Goal: Task Accomplishment & Management: Use online tool/utility

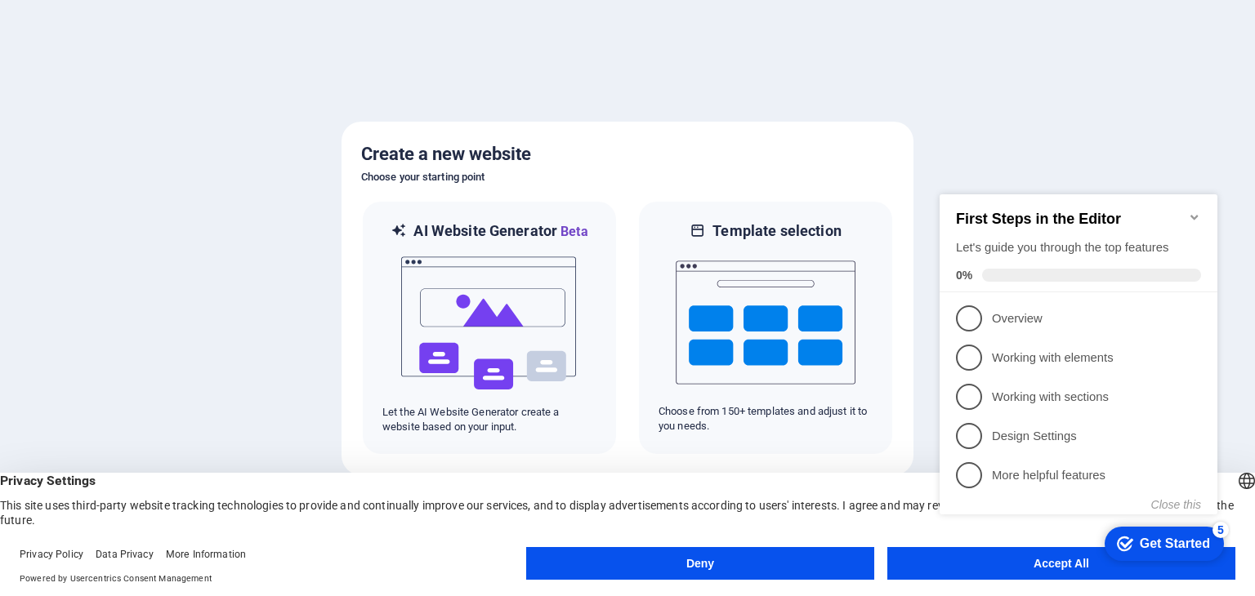
click at [1033, 560] on div "checkmark Get Started 5 First Steps in the Editor Let's guide you through the t…" at bounding box center [1081, 369] width 297 height 398
click at [1034, 566] on div "checkmark Get Started 5 First Steps in the Editor Let's guide you through the t…" at bounding box center [1081, 369] width 297 height 398
click at [1194, 215] on icon "Minimize checklist" at bounding box center [1193, 217] width 7 height 5
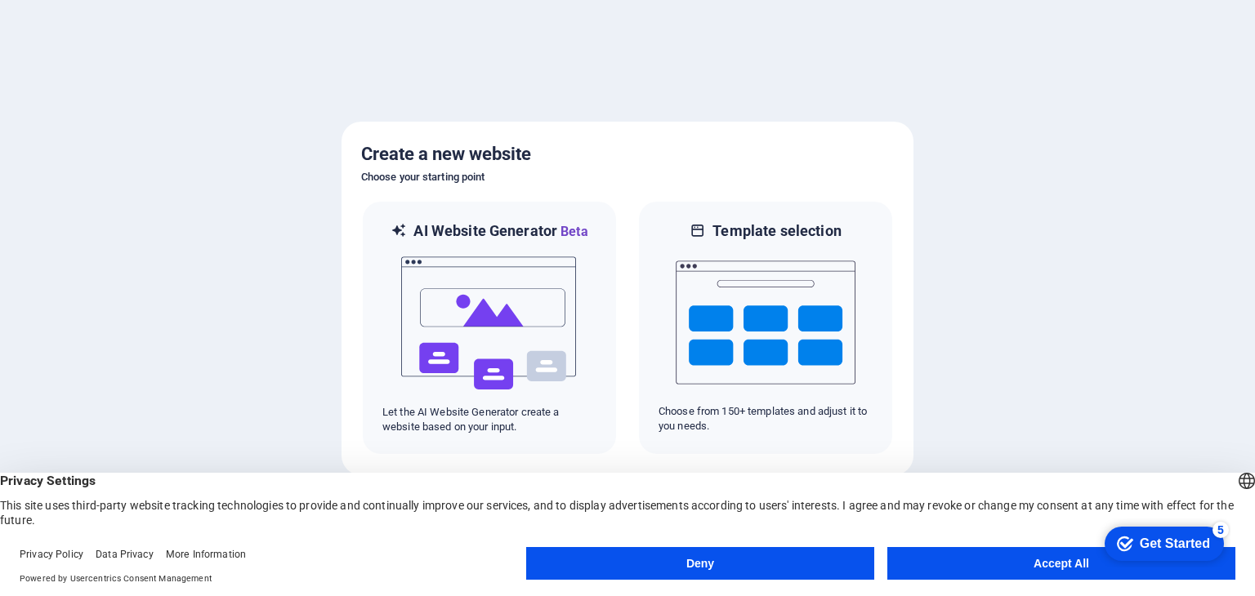
click at [1073, 567] on button "Accept All" at bounding box center [1061, 563] width 348 height 33
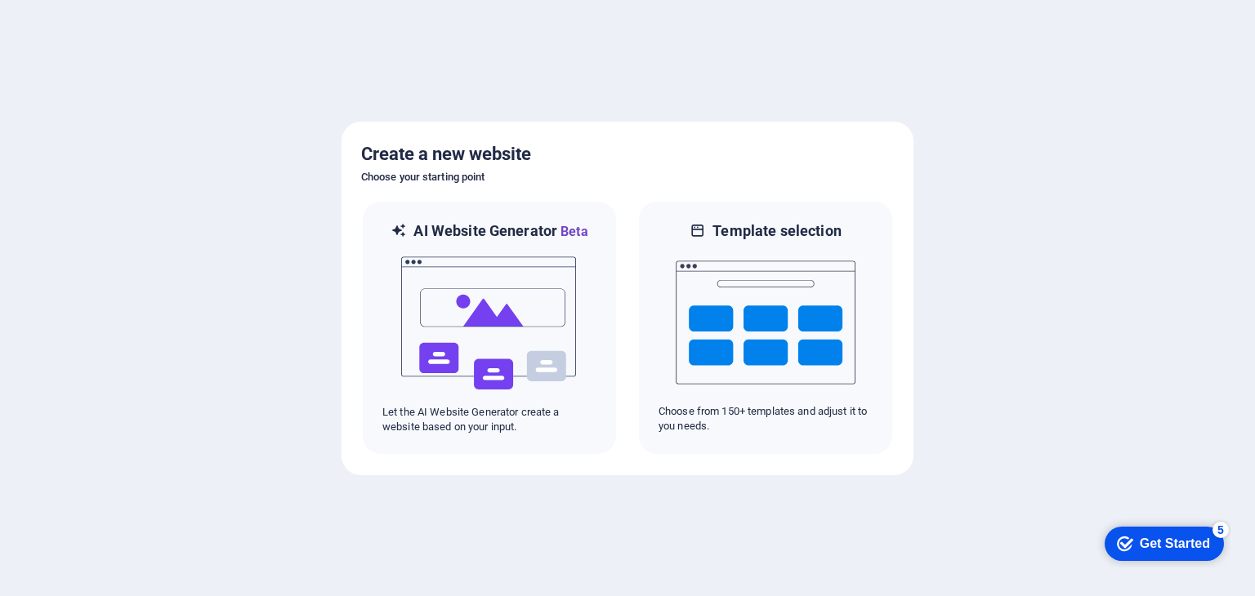
click at [1158, 541] on div "Get Started" at bounding box center [1174, 544] width 70 height 15
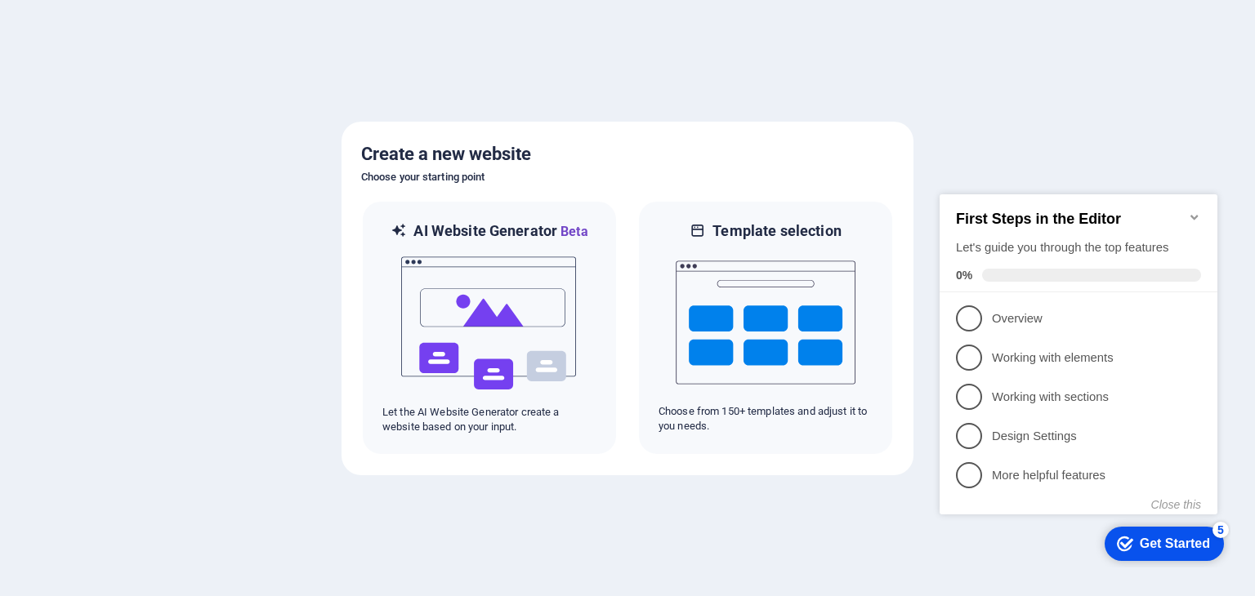
click at [789, 475] on div at bounding box center [627, 298] width 1255 height 596
click at [1196, 215] on icon "Minimize checklist" at bounding box center [1193, 217] width 7 height 5
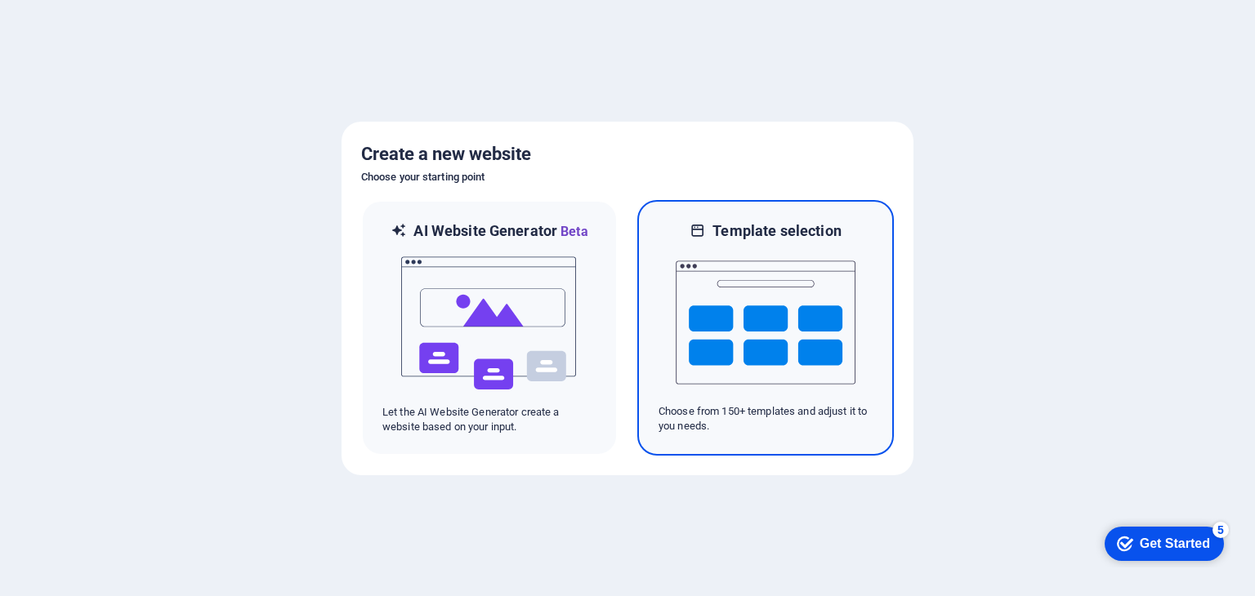
click at [723, 324] on img at bounding box center [766, 322] width 180 height 163
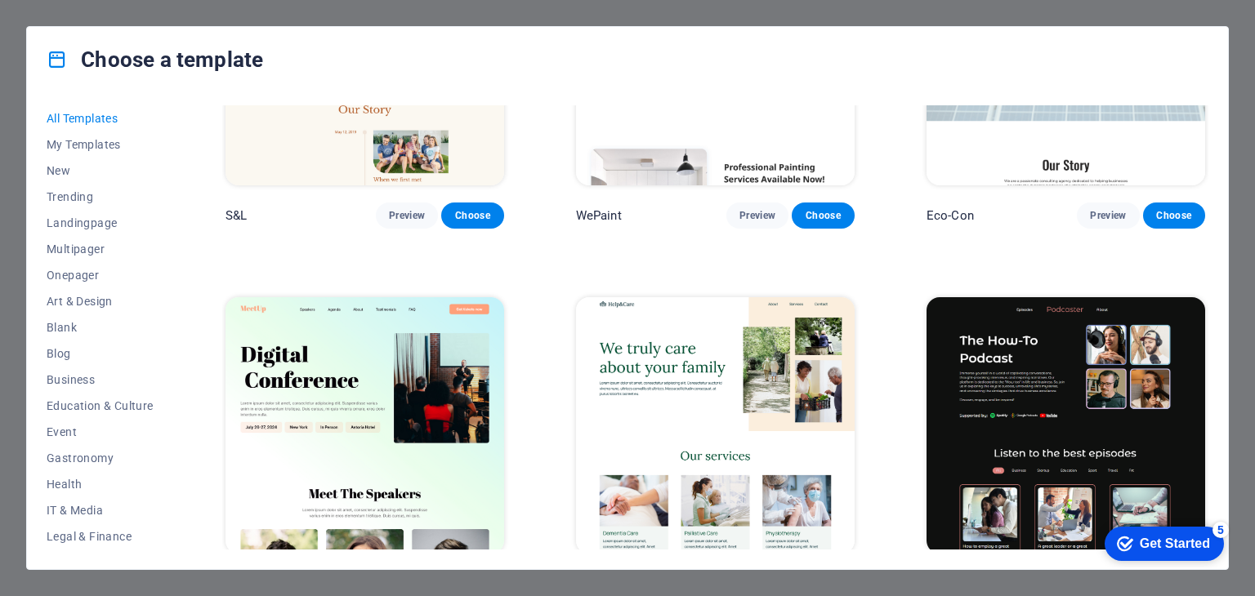
scroll to position [1062, 0]
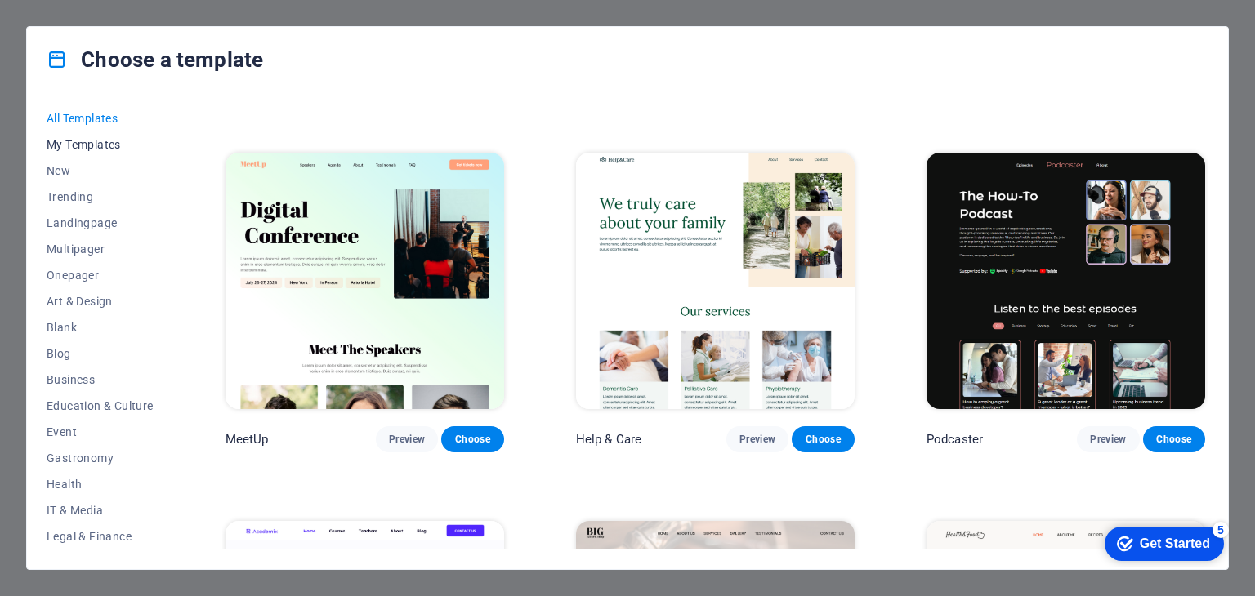
click at [82, 141] on span "My Templates" at bounding box center [100, 144] width 107 height 13
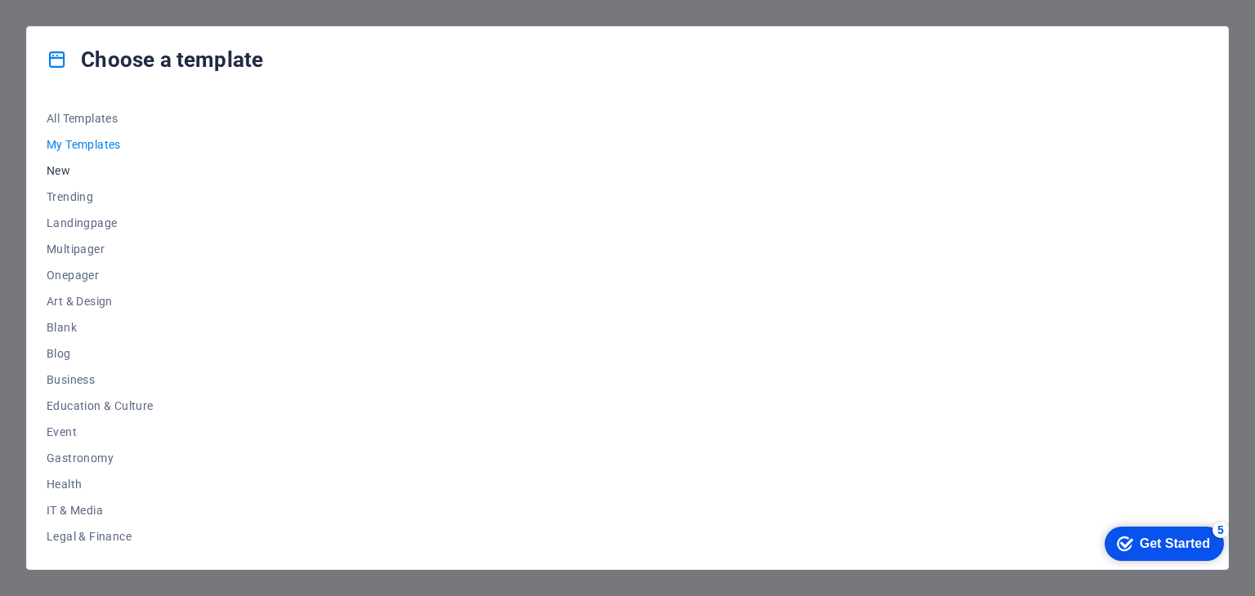
click at [65, 171] on span "New" at bounding box center [100, 170] width 107 height 13
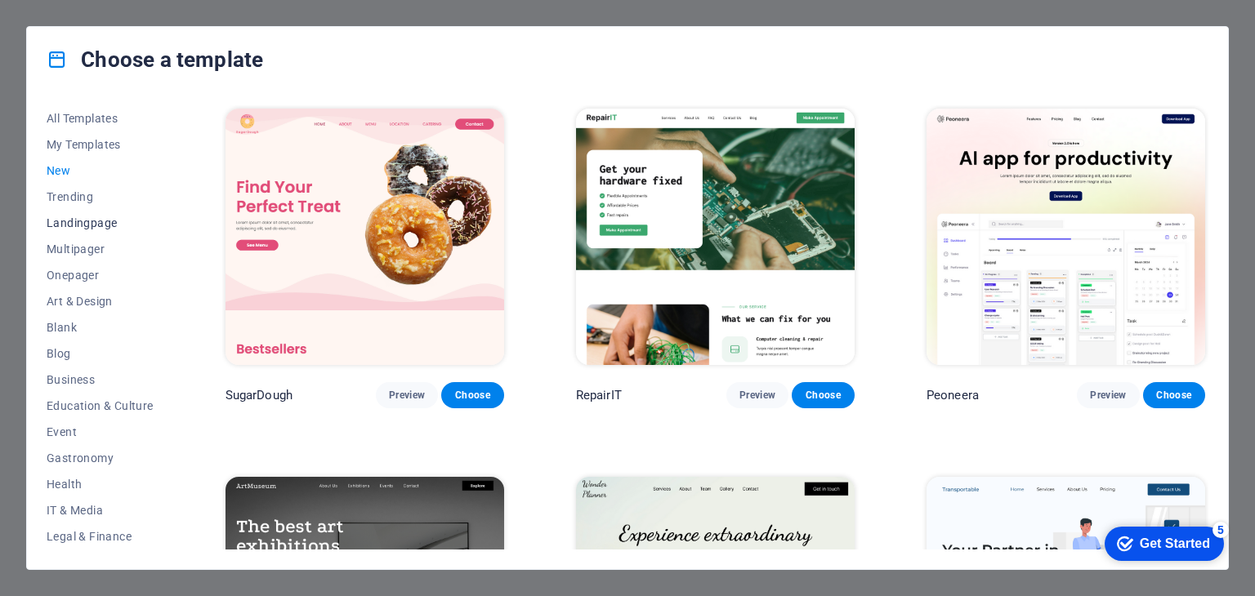
click at [76, 220] on span "Landingpage" at bounding box center [100, 222] width 107 height 13
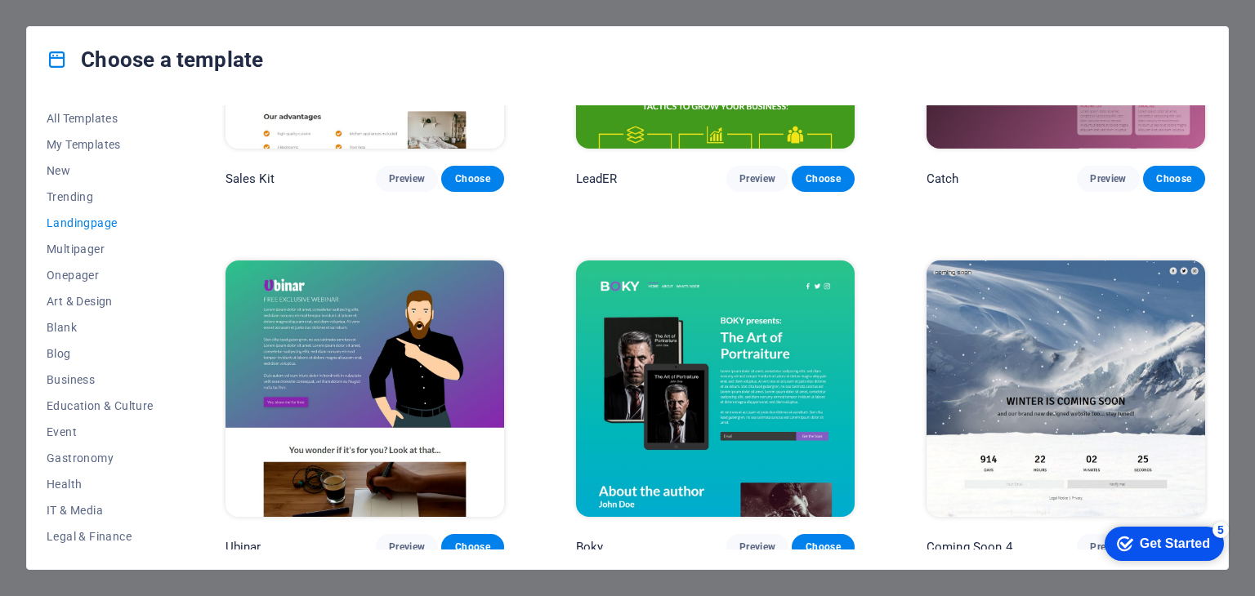
scroll to position [2532, 0]
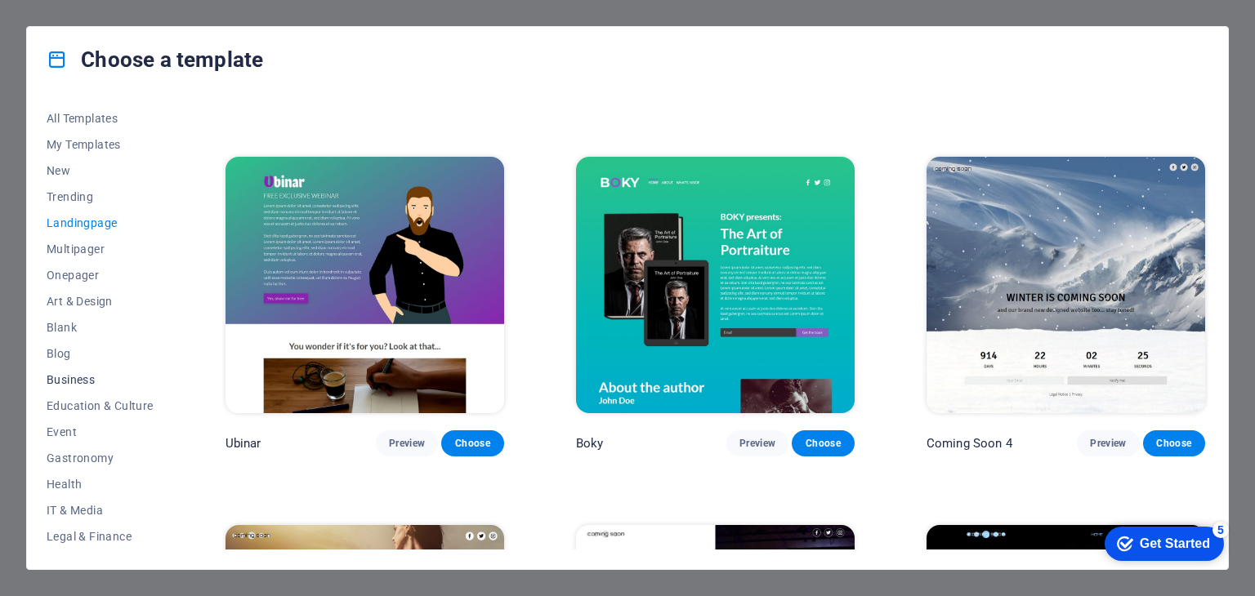
click at [49, 384] on span "Business" at bounding box center [100, 379] width 107 height 13
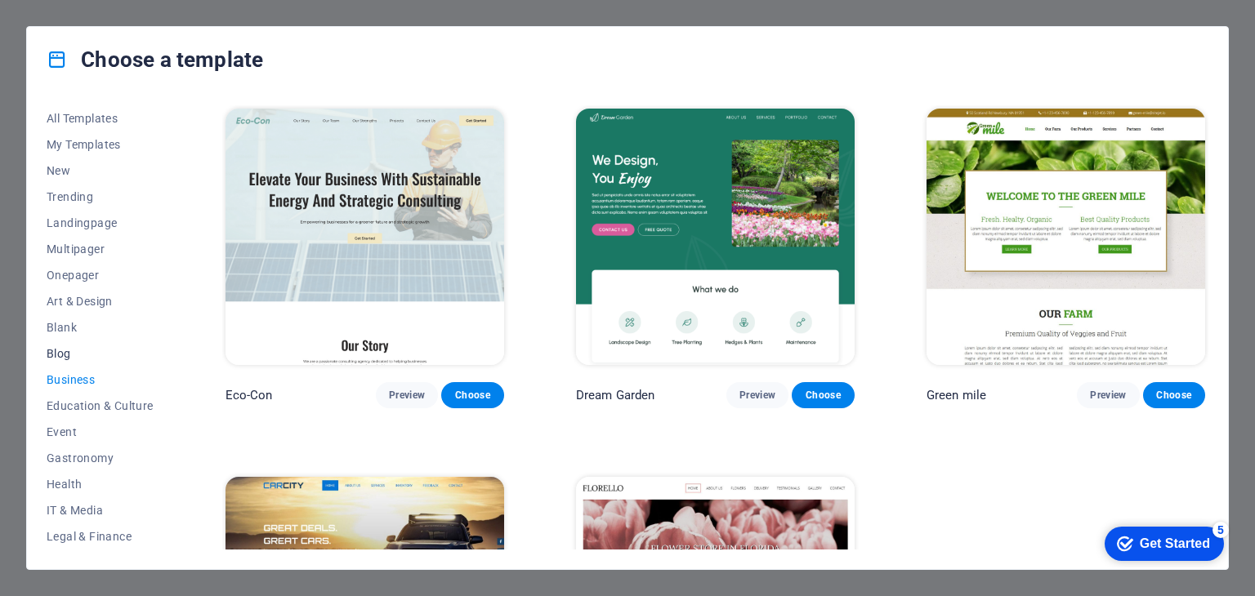
click at [67, 350] on span "Blog" at bounding box center [100, 353] width 107 height 13
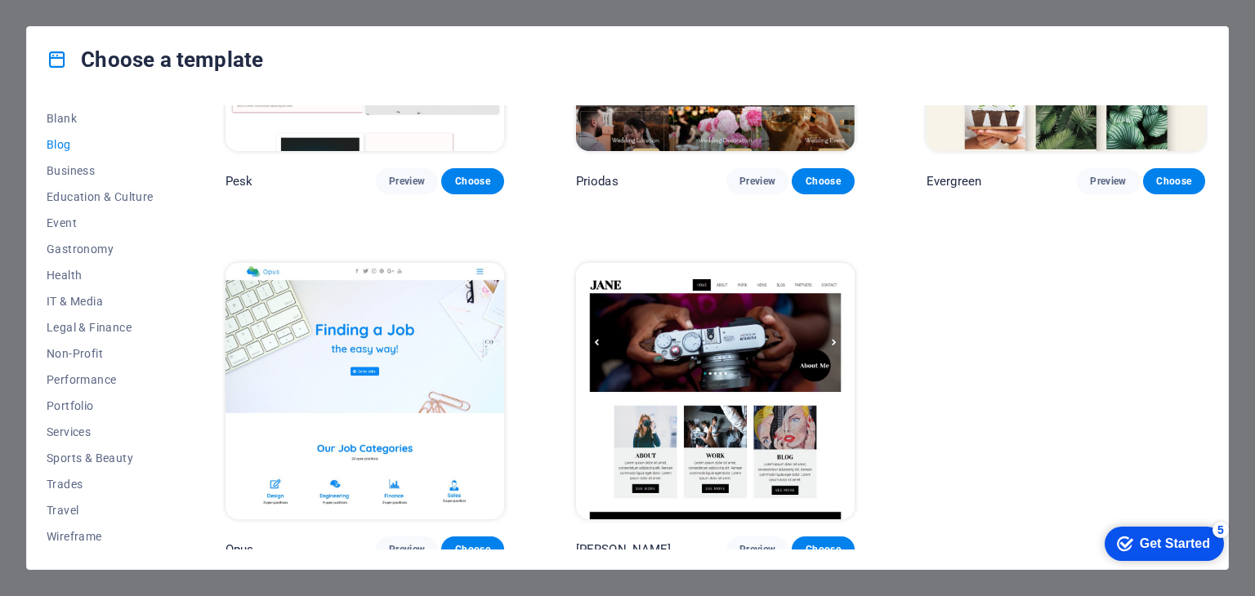
scroll to position [2427, 0]
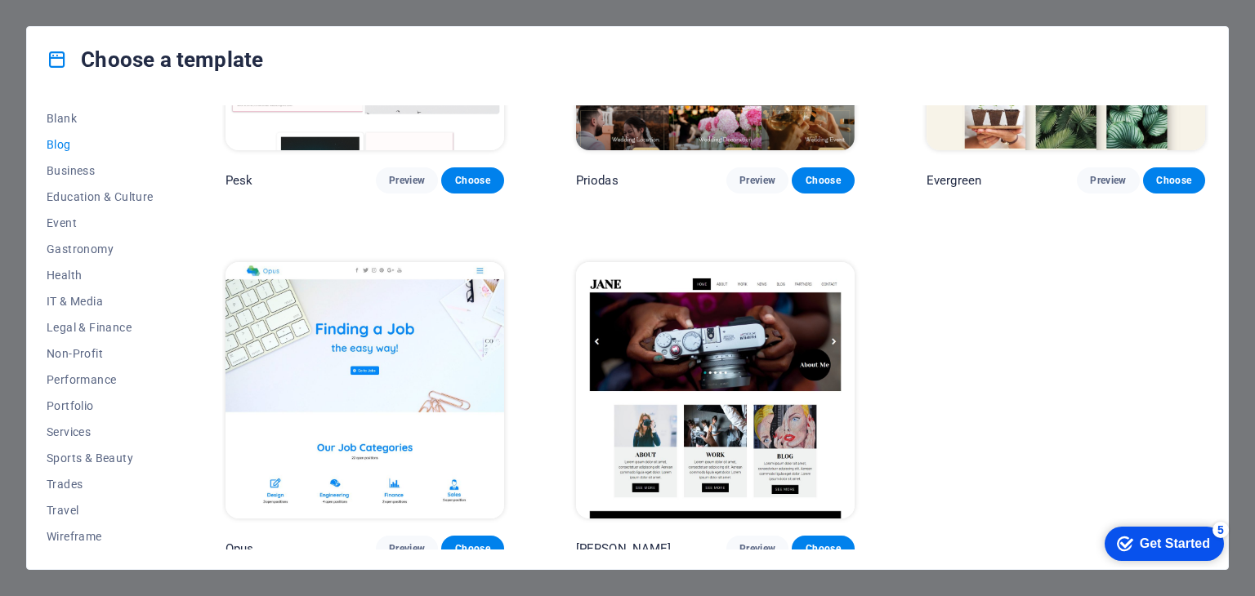
click at [1242, 246] on div "Choose a template All Templates My Templates New Trending Landingpage Multipage…" at bounding box center [627, 298] width 1255 height 596
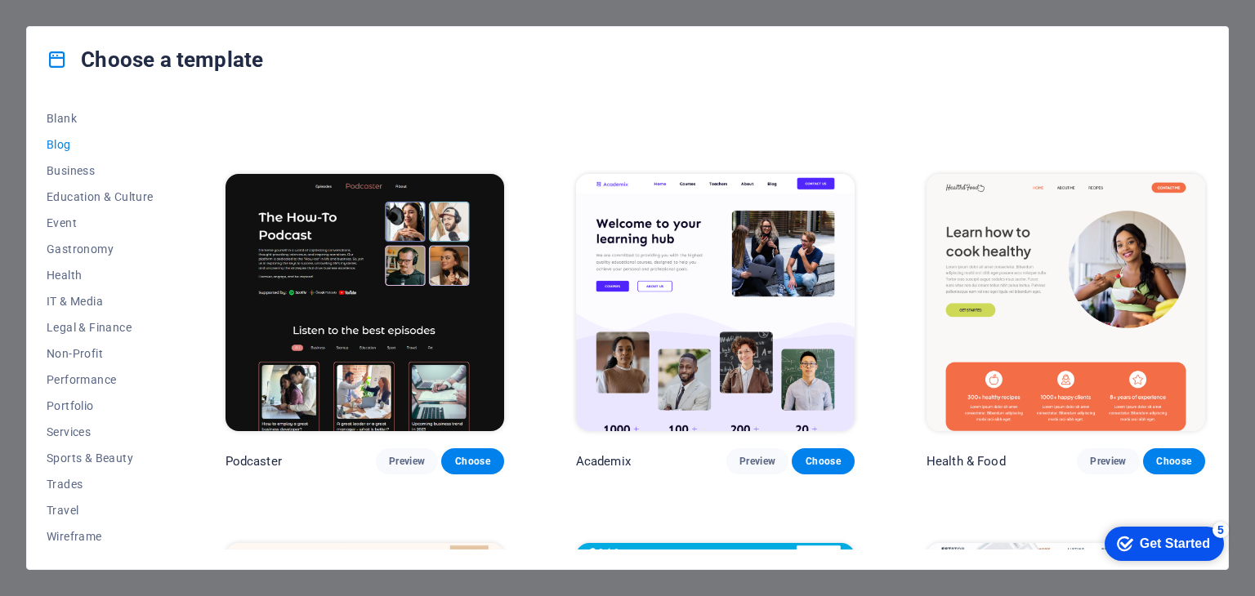
scroll to position [0, 0]
